Goal: Consume media (video, audio)

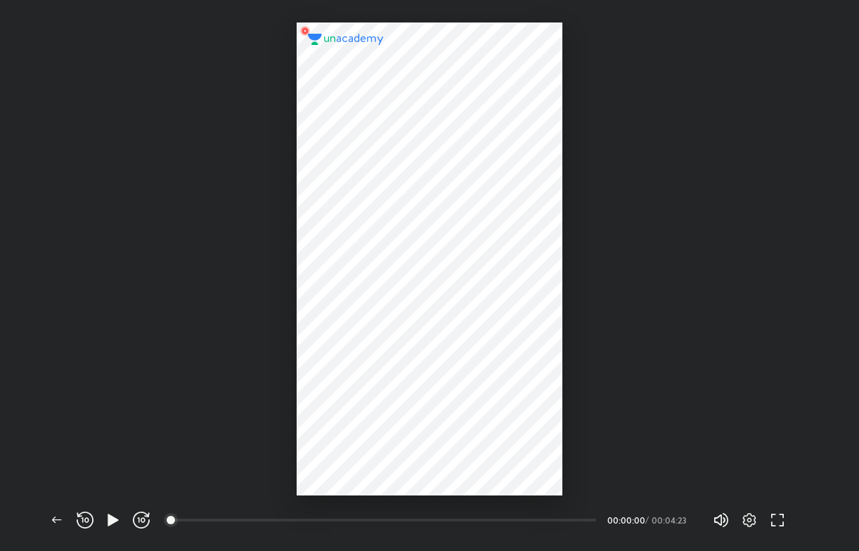
scroll to position [551, 858]
click at [264, 228] on div at bounding box center [429, 248] width 859 height 496
click at [112, 520] on icon "button" at bounding box center [113, 520] width 11 height 12
click at [794, 351] on div at bounding box center [429, 248] width 859 height 496
click at [87, 522] on icon "button" at bounding box center [86, 519] width 4 height 5
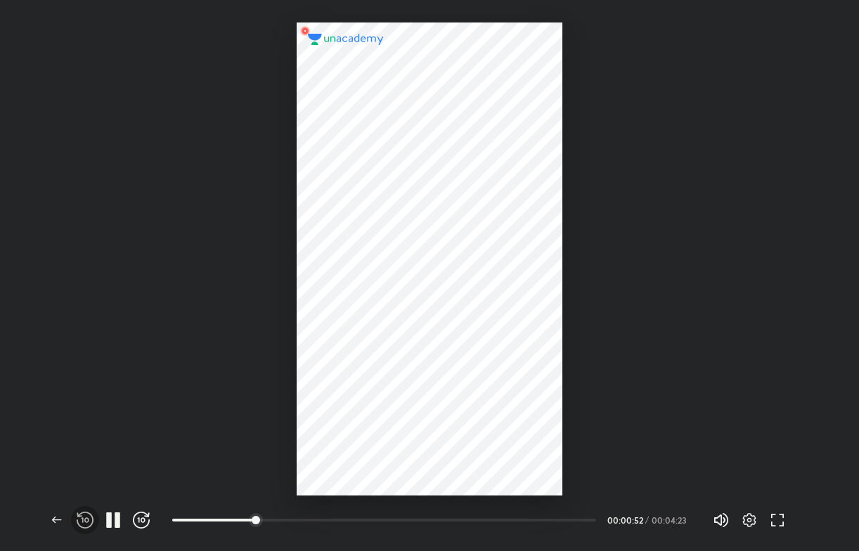
click at [87, 522] on icon "button" at bounding box center [86, 519] width 4 height 5
click at [84, 514] on icon "button" at bounding box center [85, 520] width 17 height 17
click at [105, 517] on icon "button" at bounding box center [113, 520] width 17 height 17
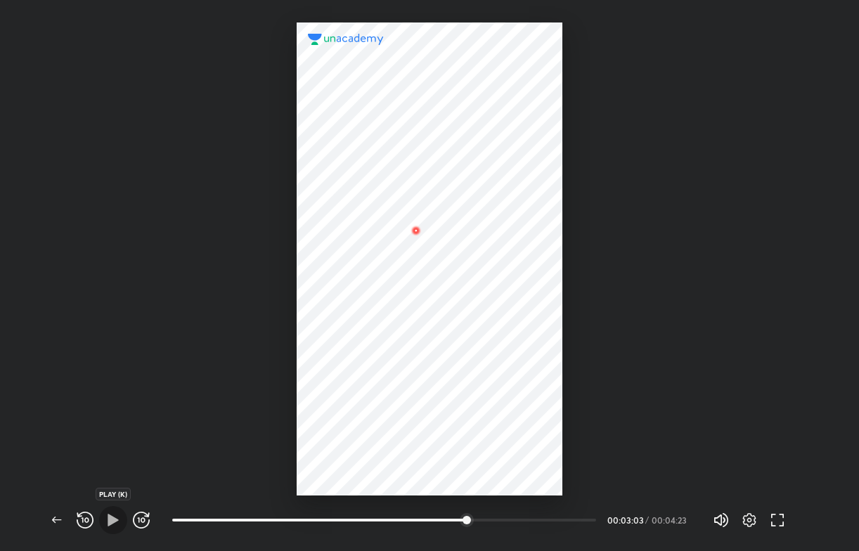
click at [105, 517] on icon "button" at bounding box center [113, 520] width 17 height 17
click at [76, 511] on button "button" at bounding box center [85, 520] width 28 height 28
click at [46, 525] on span "button" at bounding box center [57, 520] width 22 height 17
